Goal: Find contact information: Find contact information

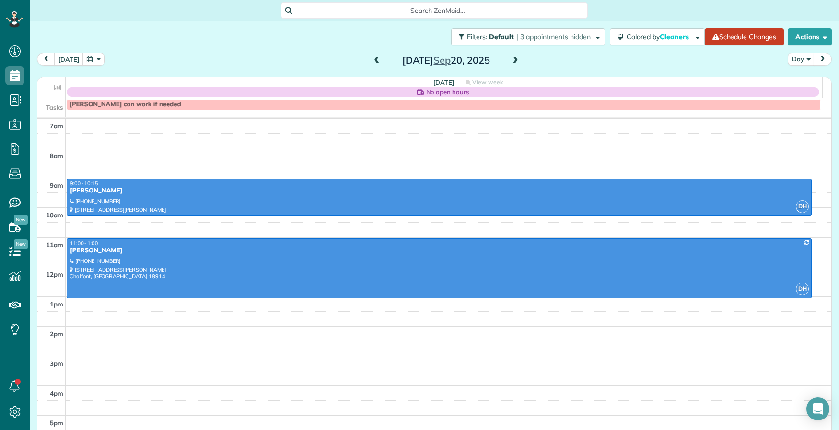
scroll to position [4, 4]
click at [510, 61] on span at bounding box center [515, 61] width 11 height 9
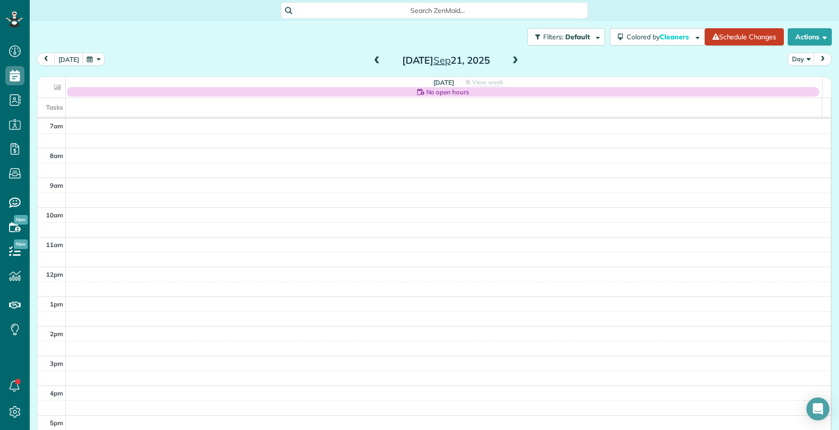
click at [510, 61] on span at bounding box center [515, 61] width 11 height 9
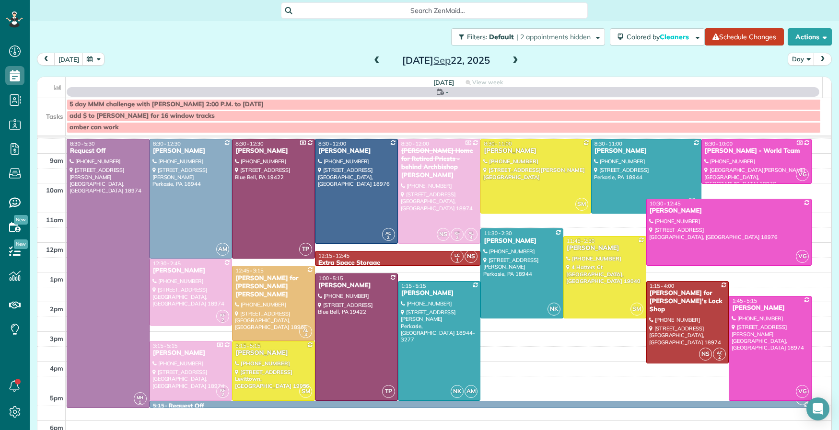
scroll to position [51, 0]
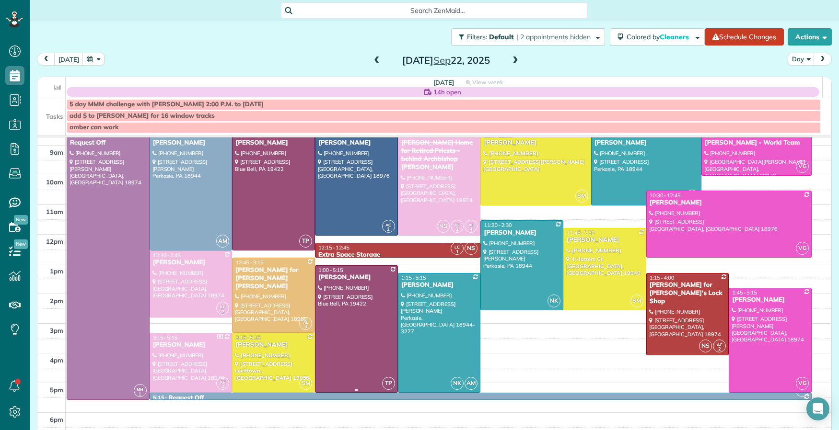
click at [355, 275] on div "[PERSON_NAME]" at bounding box center [356, 278] width 77 height 8
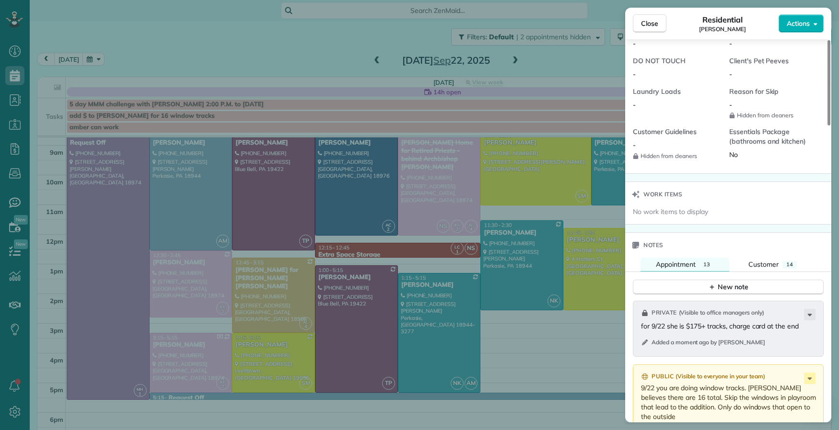
scroll to position [858, 0]
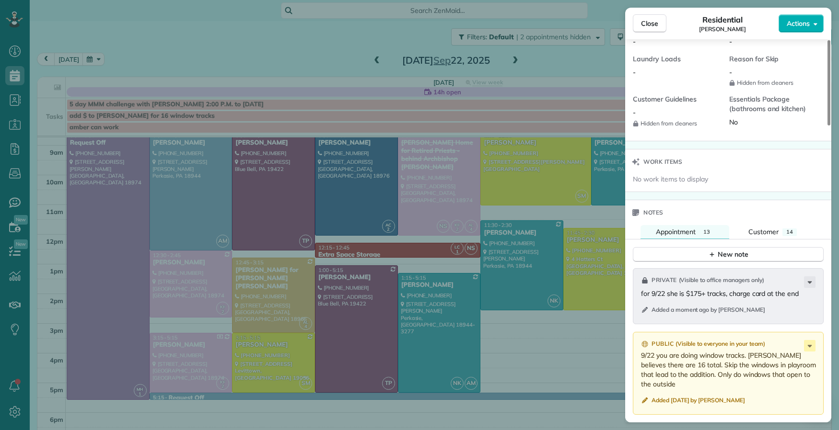
drag, startPoint x: 661, startPoint y: 23, endPoint x: 548, endPoint y: 109, distance: 142.0
click at [661, 23] on button "Close" at bounding box center [650, 23] width 34 height 18
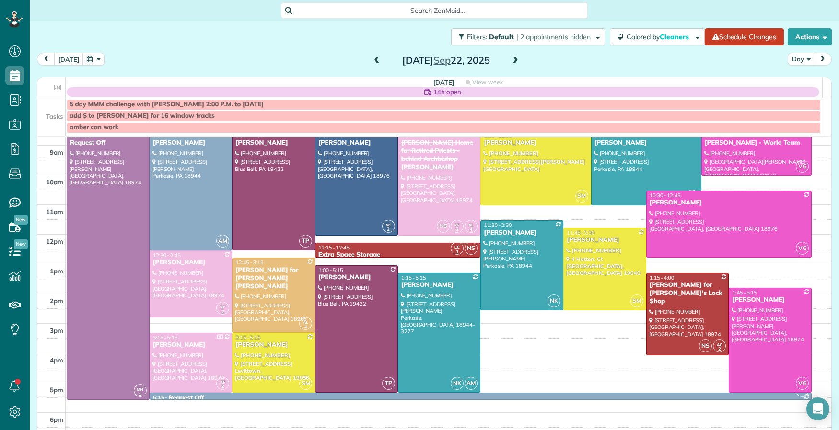
click at [510, 62] on span at bounding box center [515, 61] width 11 height 9
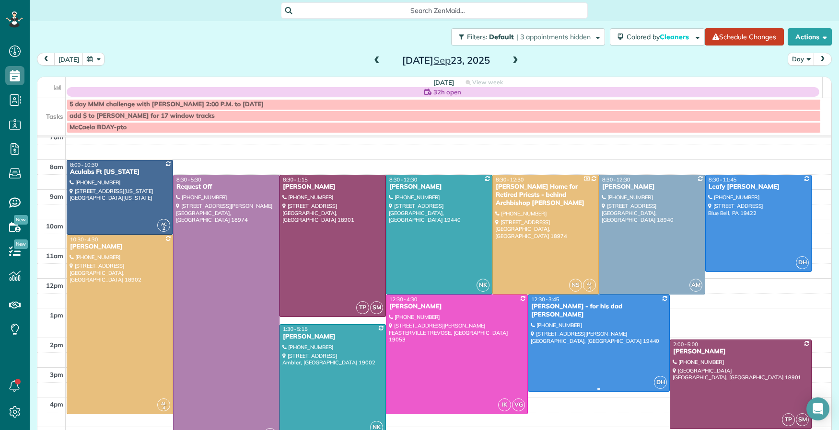
scroll to position [13, 0]
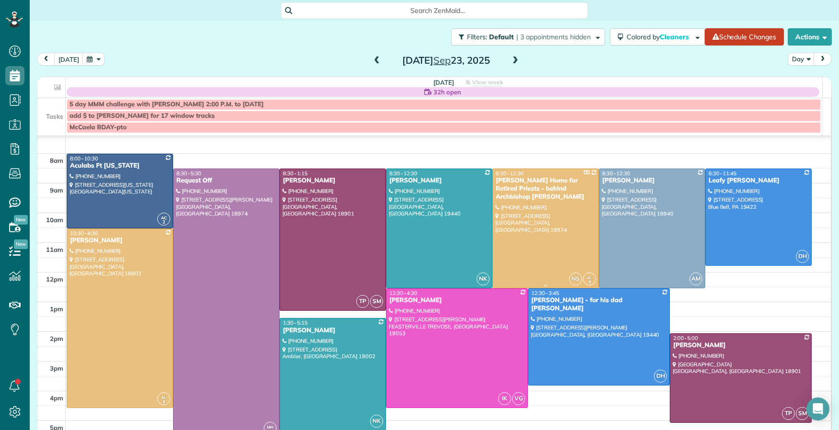
click at [510, 179] on div "[PERSON_NAME] Home for Retired Priests - behind Archbishop [PERSON_NAME]" at bounding box center [545, 189] width 101 height 24
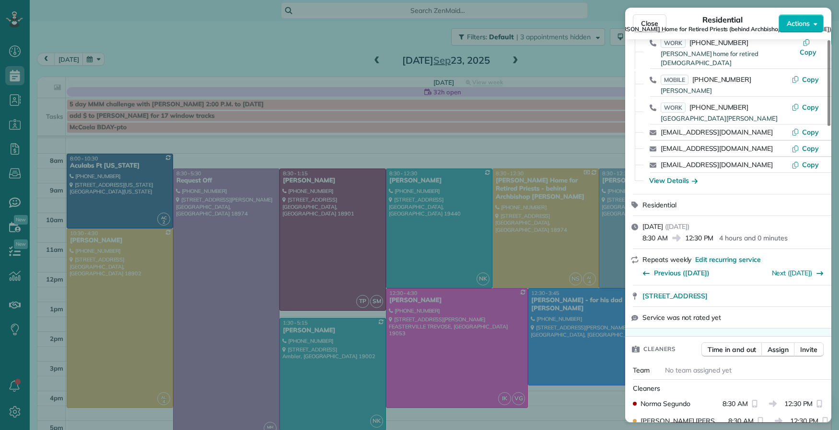
scroll to position [154, 0]
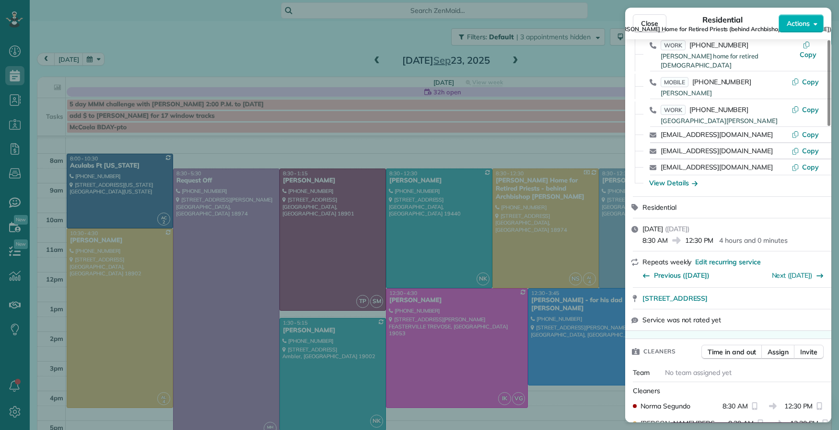
drag, startPoint x: 650, startPoint y: 23, endPoint x: 566, endPoint y: 204, distance: 199.6
click at [650, 24] on span "Close" at bounding box center [649, 24] width 17 height 10
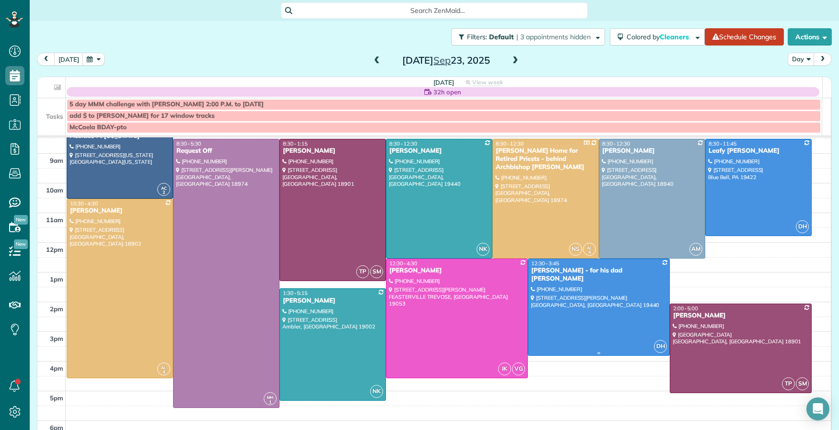
scroll to position [25, 0]
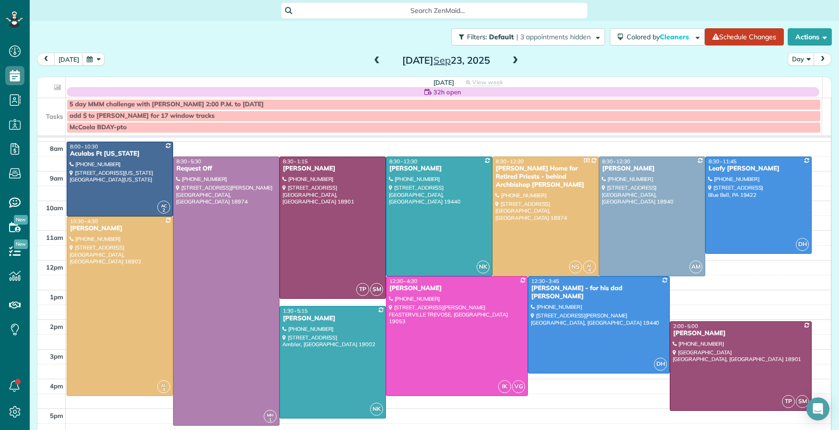
click at [510, 59] on span at bounding box center [515, 61] width 11 height 9
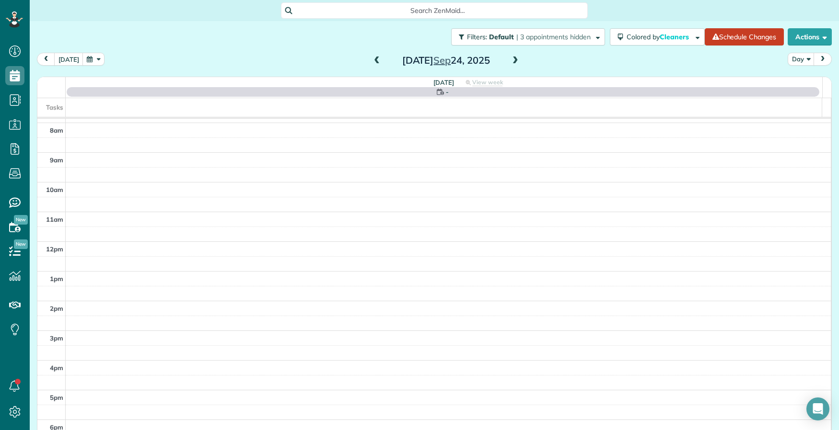
scroll to position [0, 0]
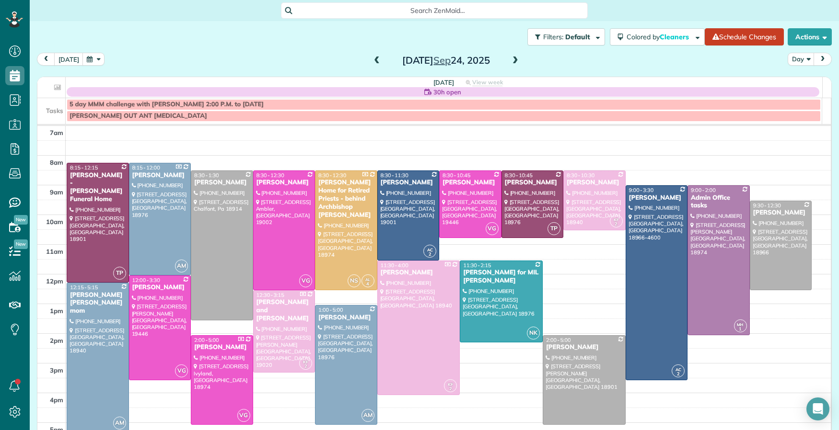
click at [510, 59] on span at bounding box center [515, 61] width 11 height 9
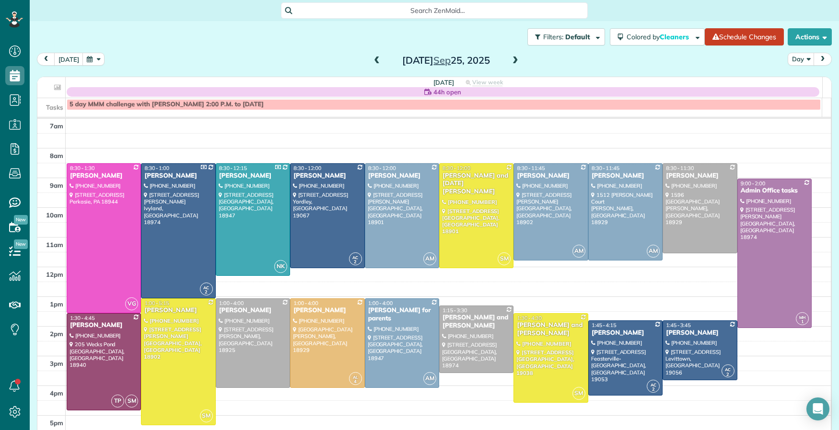
click at [510, 59] on span at bounding box center [515, 61] width 11 height 9
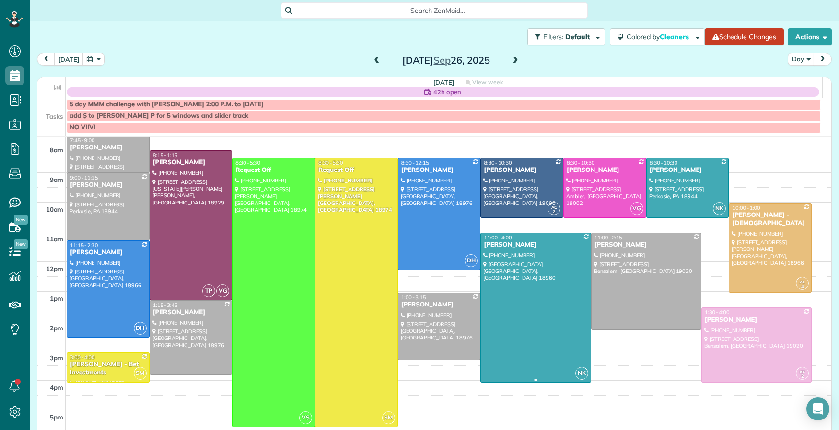
scroll to position [22, 0]
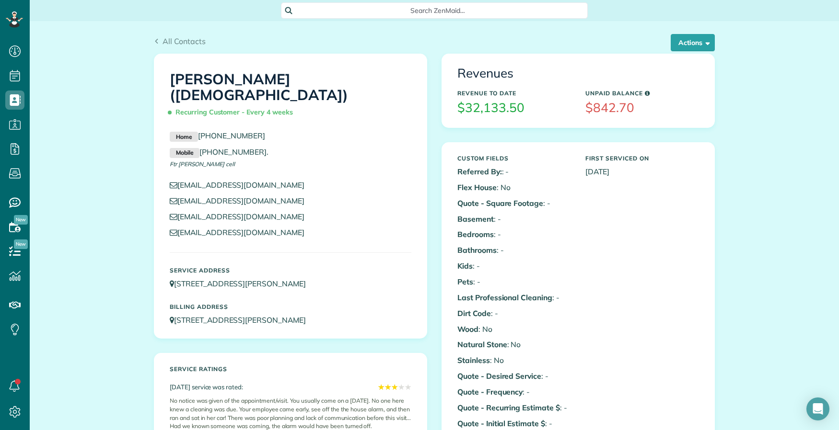
scroll to position [4, 4]
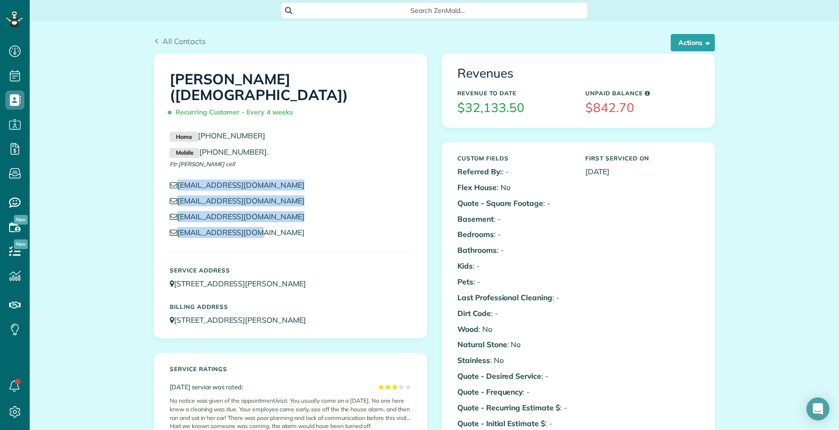
drag, startPoint x: 163, startPoint y: 185, endPoint x: 256, endPoint y: 236, distance: 106.2
click at [256, 236] on div "frhutter@olgc.org jatracy@olgc.org davidc@olgc.org rgsuskey@olgc.org" at bounding box center [290, 211] width 256 height 63
copy div "frhutter@olgc.org jatracy@olgc.org davidc@olgc.org rgsuskey@olgc.org"
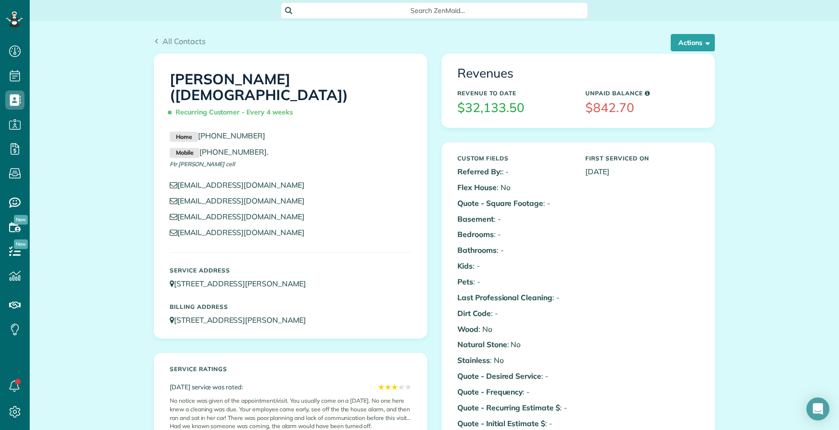
drag, startPoint x: 258, startPoint y: 190, endPoint x: 261, endPoint y: 198, distance: 8.4
click at [261, 193] on div "frhutter@olgc.org jatracy@olgc.org davidc@olgc.org rgsuskey@olgc.org" at bounding box center [290, 211] width 256 height 63
drag, startPoint x: 234, startPoint y: 208, endPoint x: 181, endPoint y: 202, distance: 53.6
click at [177, 203] on div "frhutter@olgc.org jatracy@olgc.org davidc@olgc.org rgsuskey@olgc.org" at bounding box center [290, 211] width 256 height 63
click at [362, 181] on p "frhutter@olgc.org" at bounding box center [291, 185] width 242 height 11
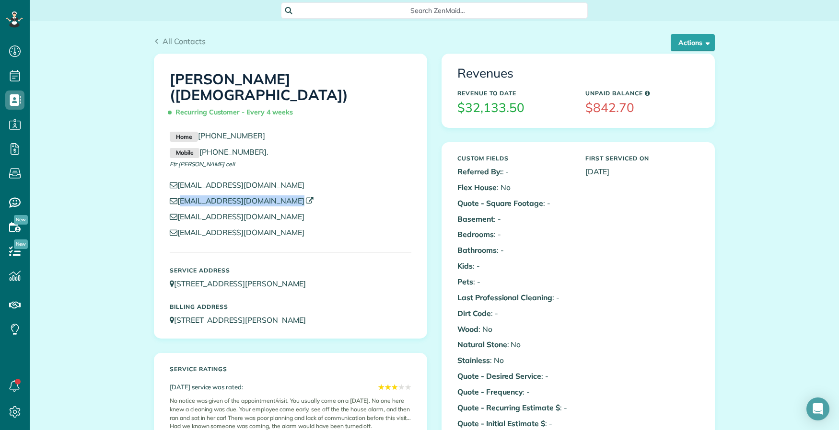
drag, startPoint x: 232, startPoint y: 210, endPoint x: 181, endPoint y: 202, distance: 52.4
click at [174, 202] on div "frhutter@olgc.org jatracy@olgc.org davidc@olgc.org rgsuskey@olgc.org" at bounding box center [290, 211] width 256 height 63
copy div "jatracy@olgc.org"
click at [251, 205] on p "jatracy@olgc.org" at bounding box center [291, 201] width 242 height 11
